Goal: Obtain resource: Download file/media

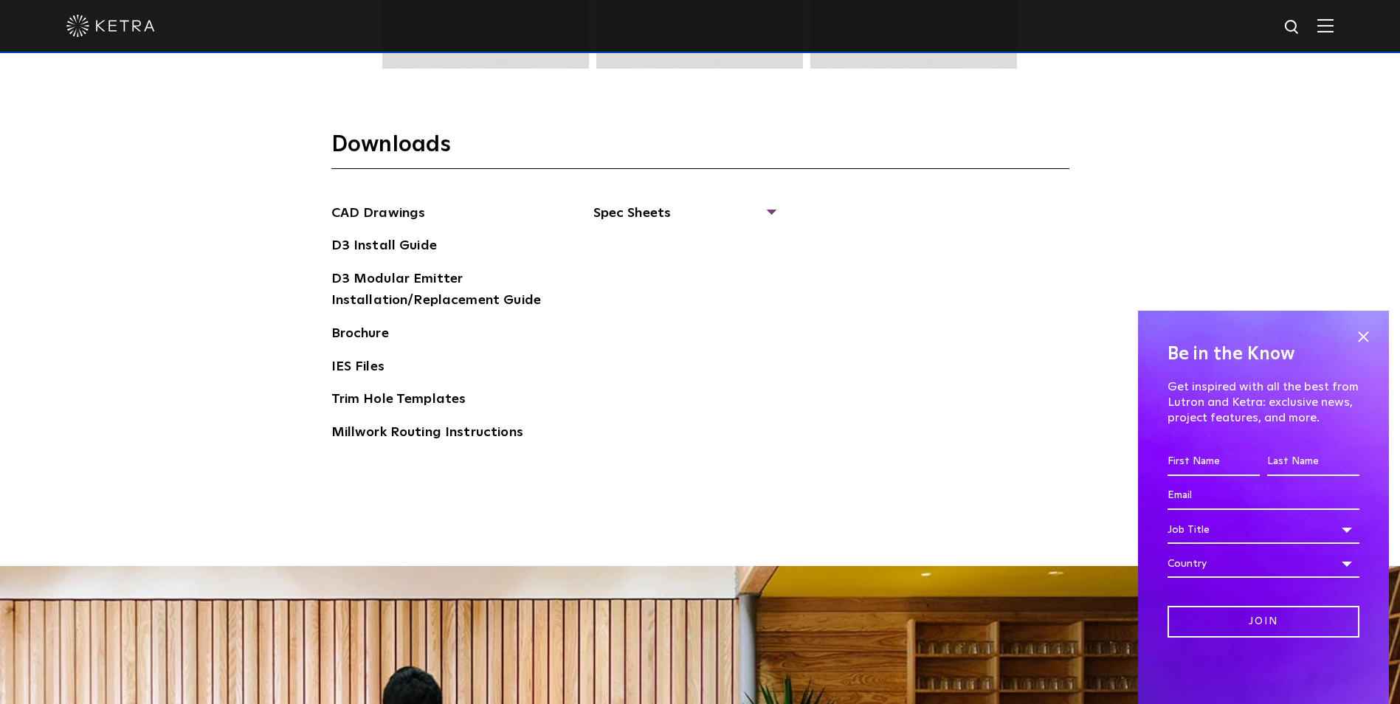
scroll to position [2362, 0]
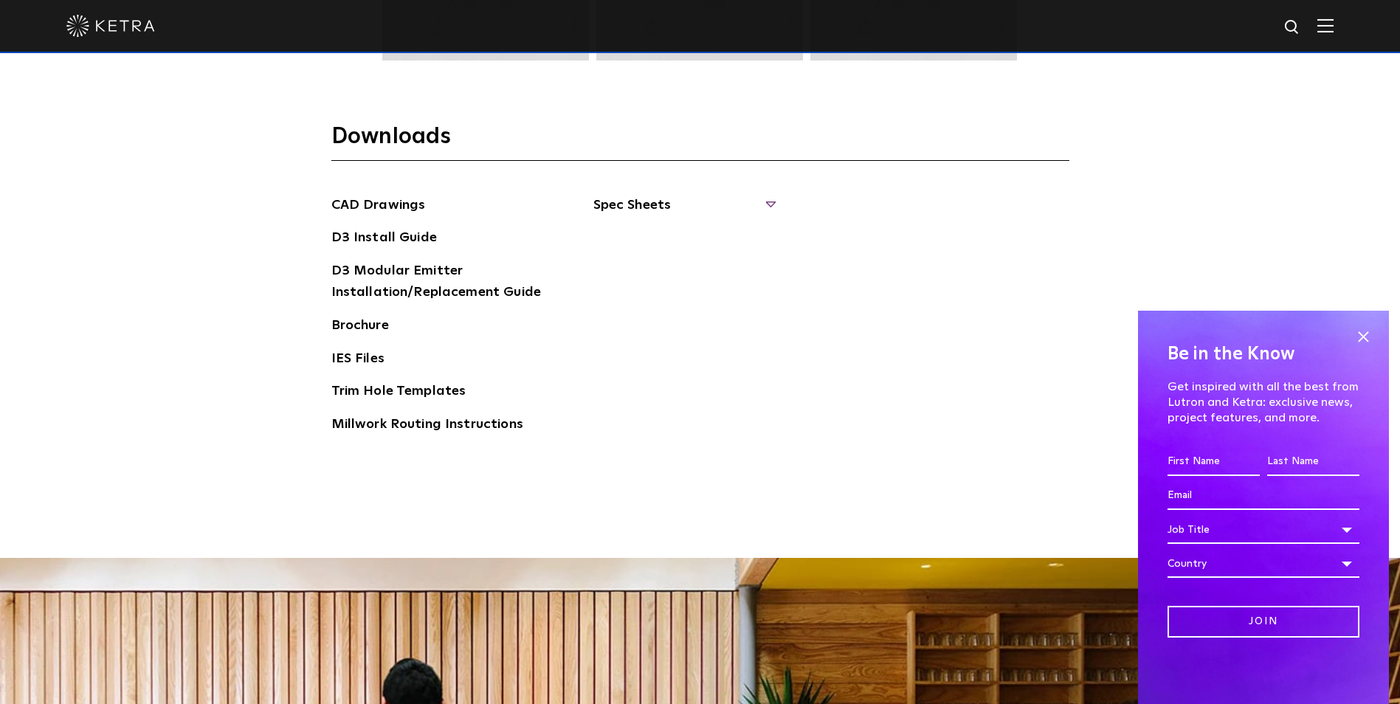
click at [660, 199] on span "Spec Sheets" at bounding box center [683, 211] width 181 height 32
click at [666, 236] on link "D3 Adjustable Round" at bounding box center [668, 238] width 112 height 16
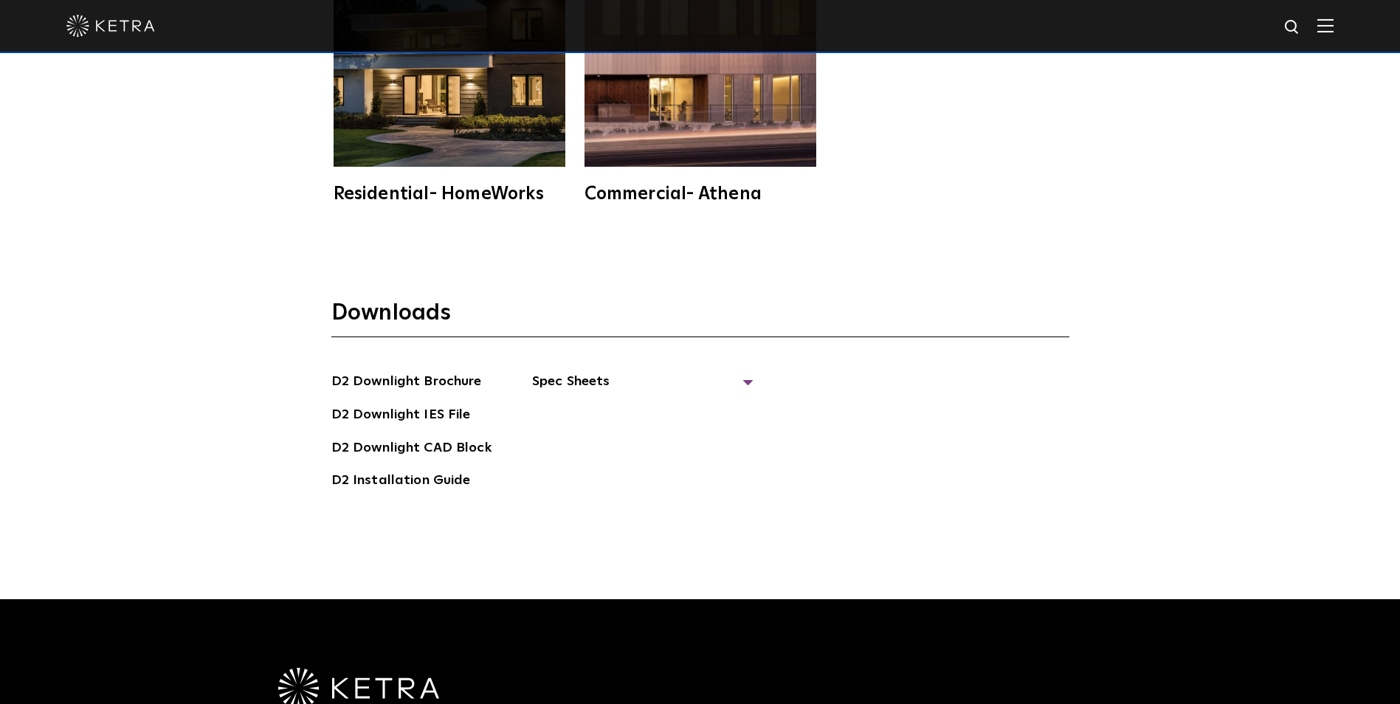
scroll to position [4207, 0]
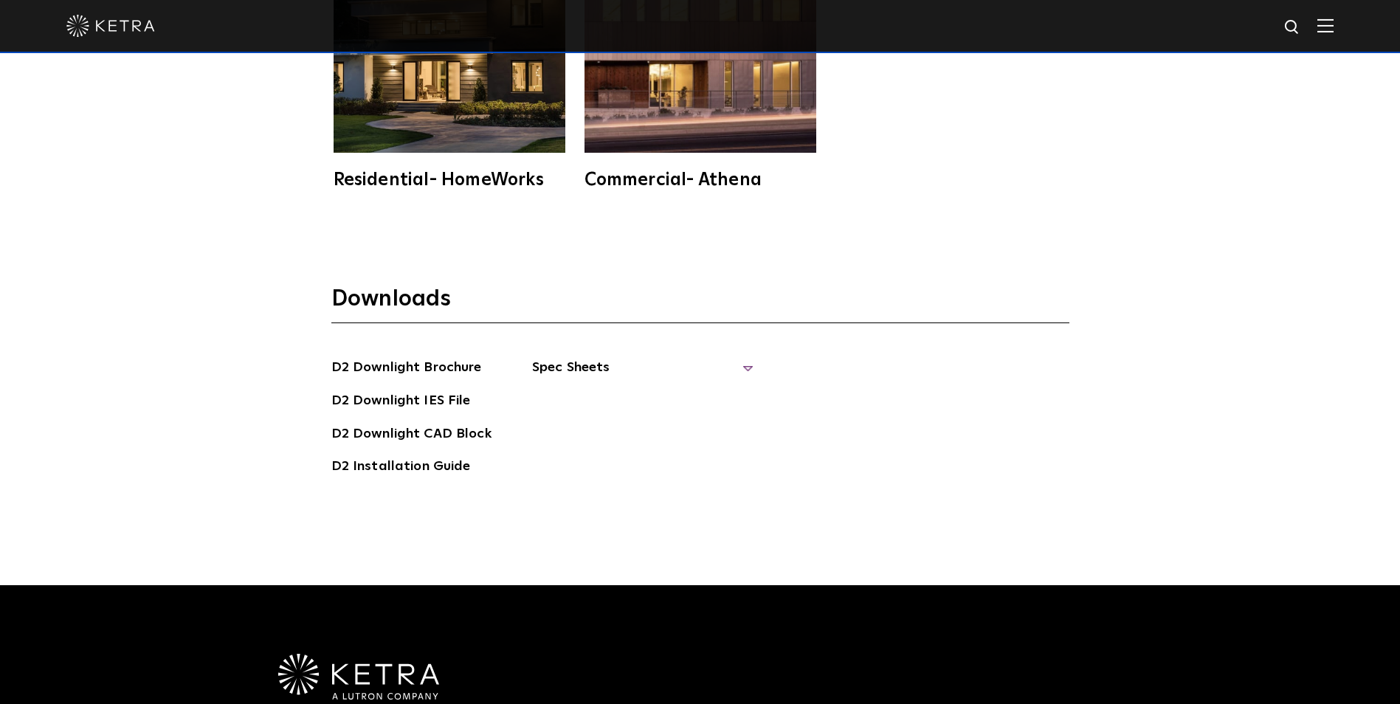
click at [564, 367] on span "Spec Sheets" at bounding box center [642, 373] width 221 height 32
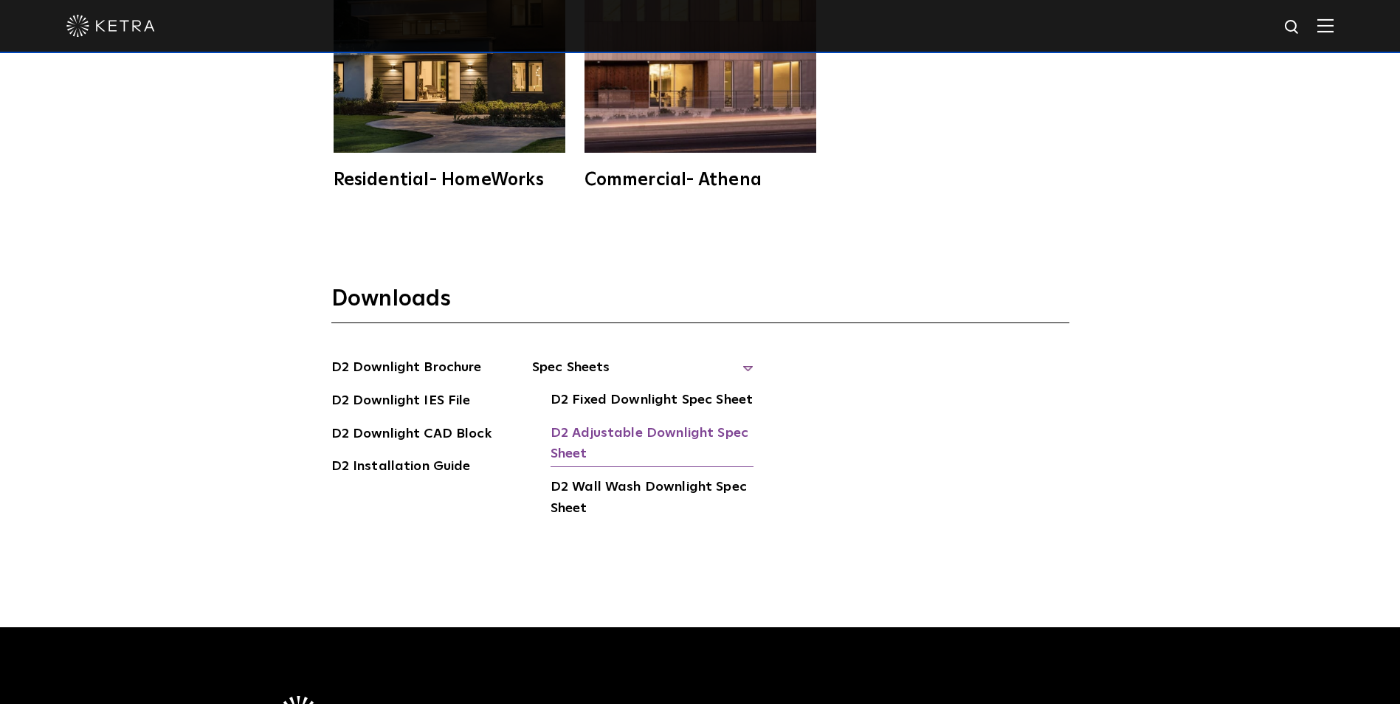
click at [601, 430] on link "D2 Adjustable Downlight Spec Sheet" at bounding box center [652, 445] width 203 height 45
